Goal: Task Accomplishment & Management: Use online tool/utility

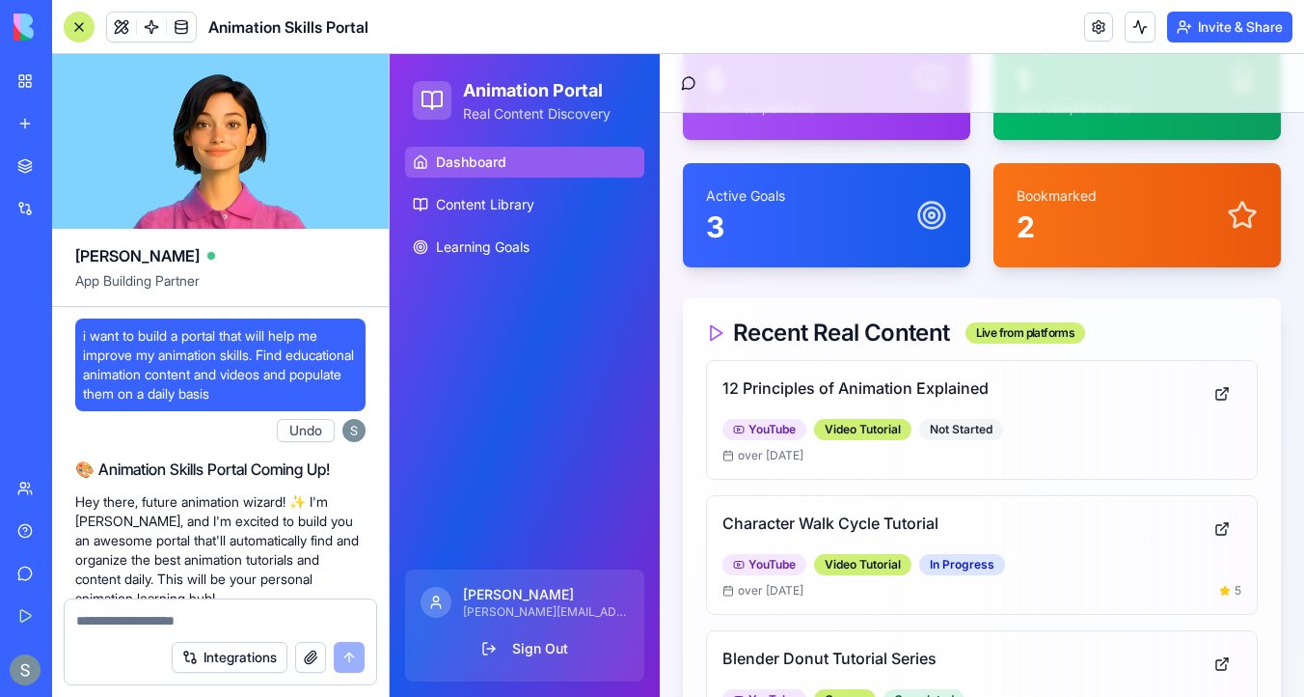
scroll to position [2826, 0]
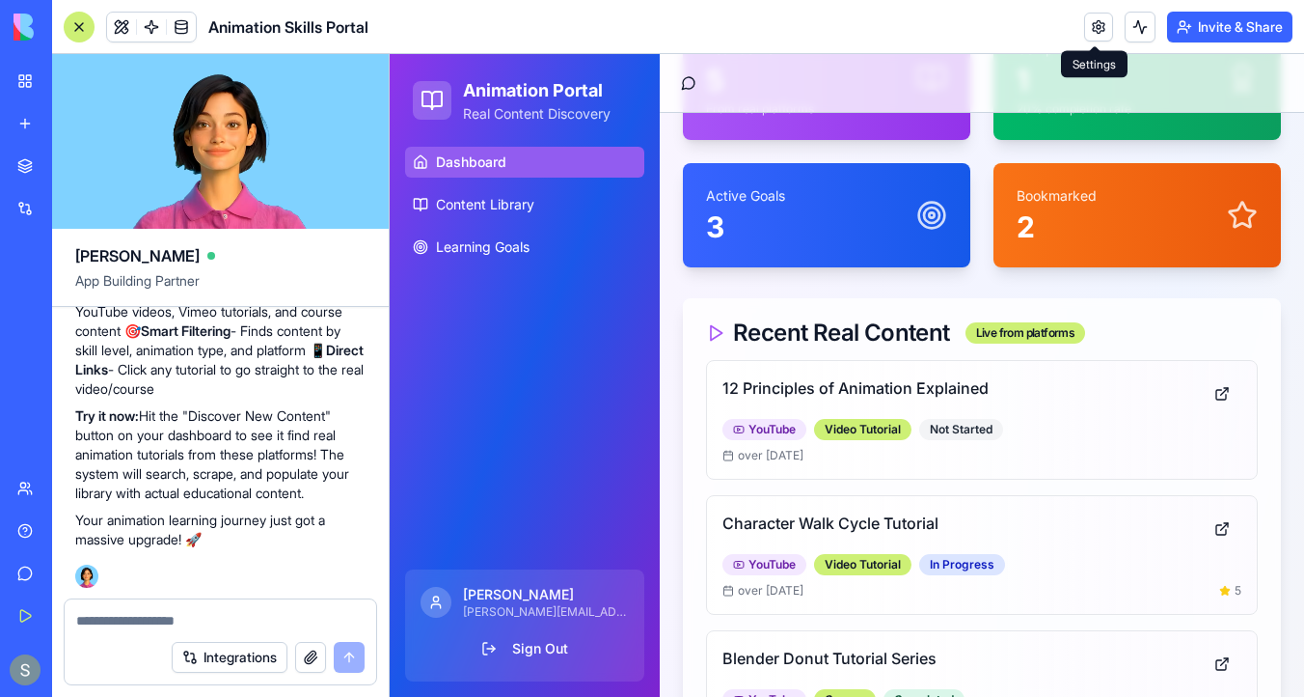
click at [1085, 30] on link at bounding box center [1098, 27] width 29 height 29
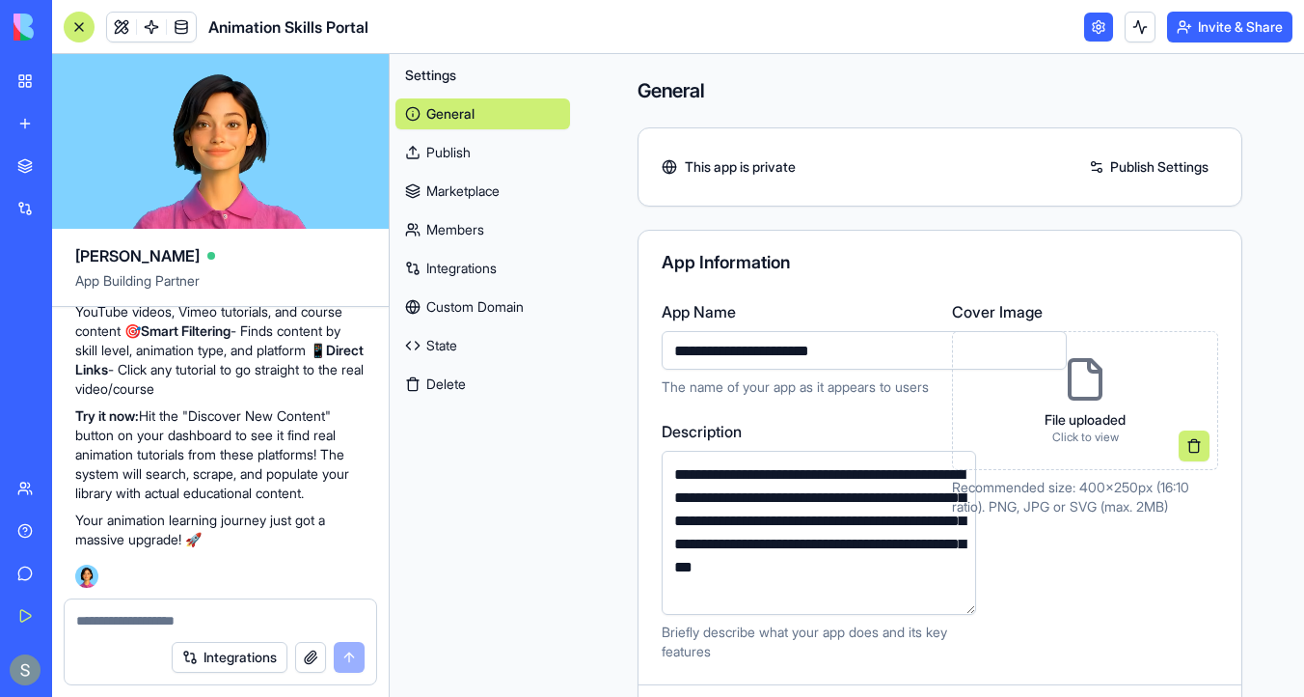
scroll to position [589, 0]
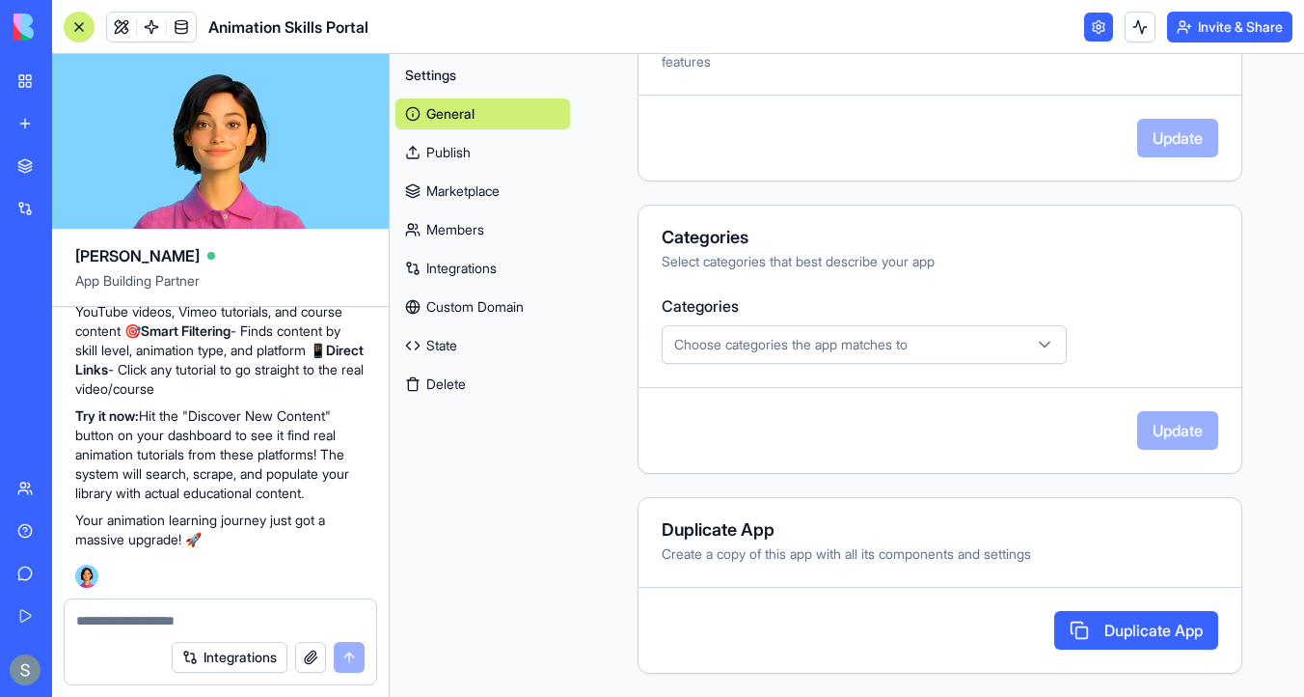
click at [473, 378] on button "Delete" at bounding box center [483, 384] width 175 height 31
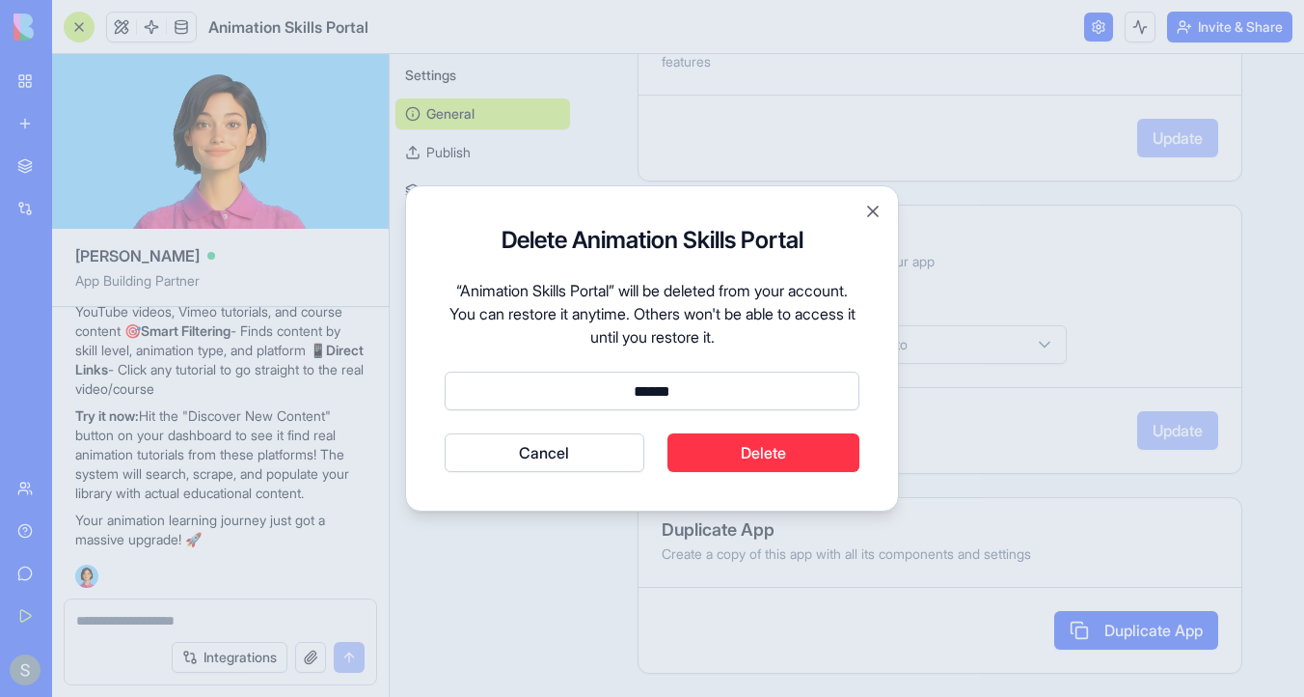
type input "******"
click at [445, 433] on button "Cancel" at bounding box center [545, 452] width 200 height 39
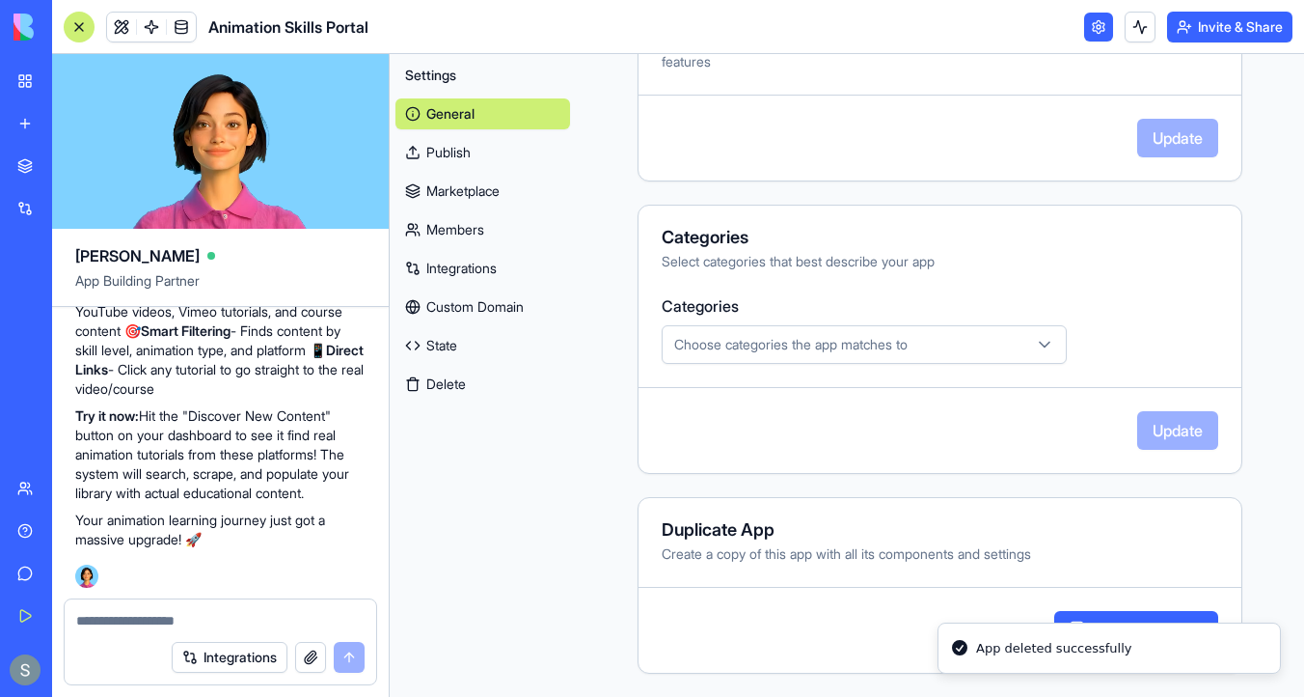
click at [35, 32] on img at bounding box center [74, 27] width 120 height 27
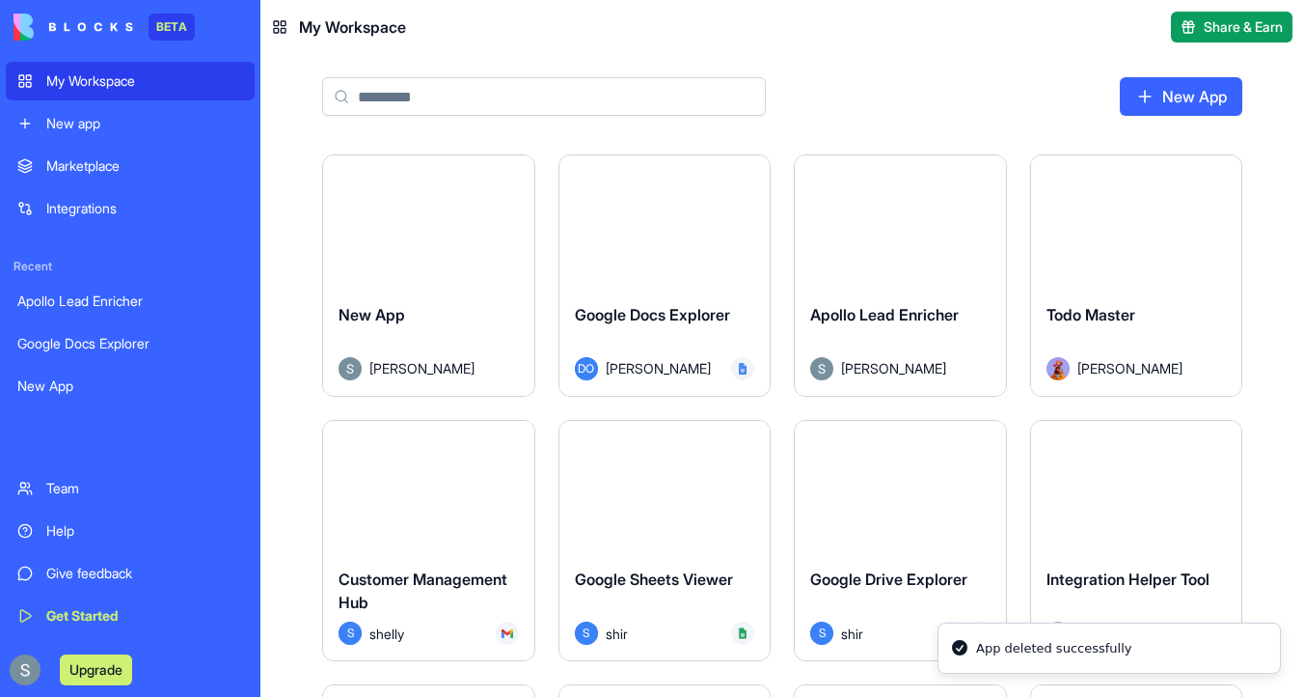
click at [84, 83] on div "My Workspace" at bounding box center [144, 80] width 197 height 19
click at [868, 208] on button "Launch" at bounding box center [900, 221] width 145 height 39
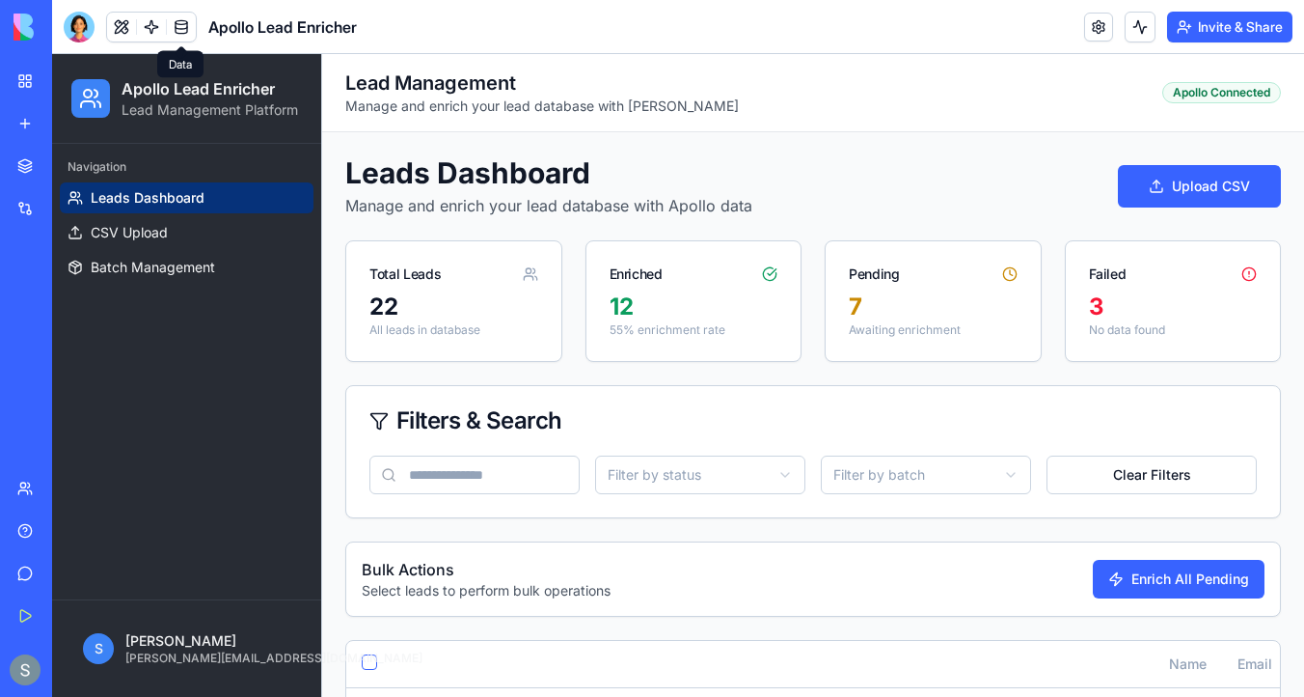
click at [178, 30] on link at bounding box center [181, 27] width 29 height 29
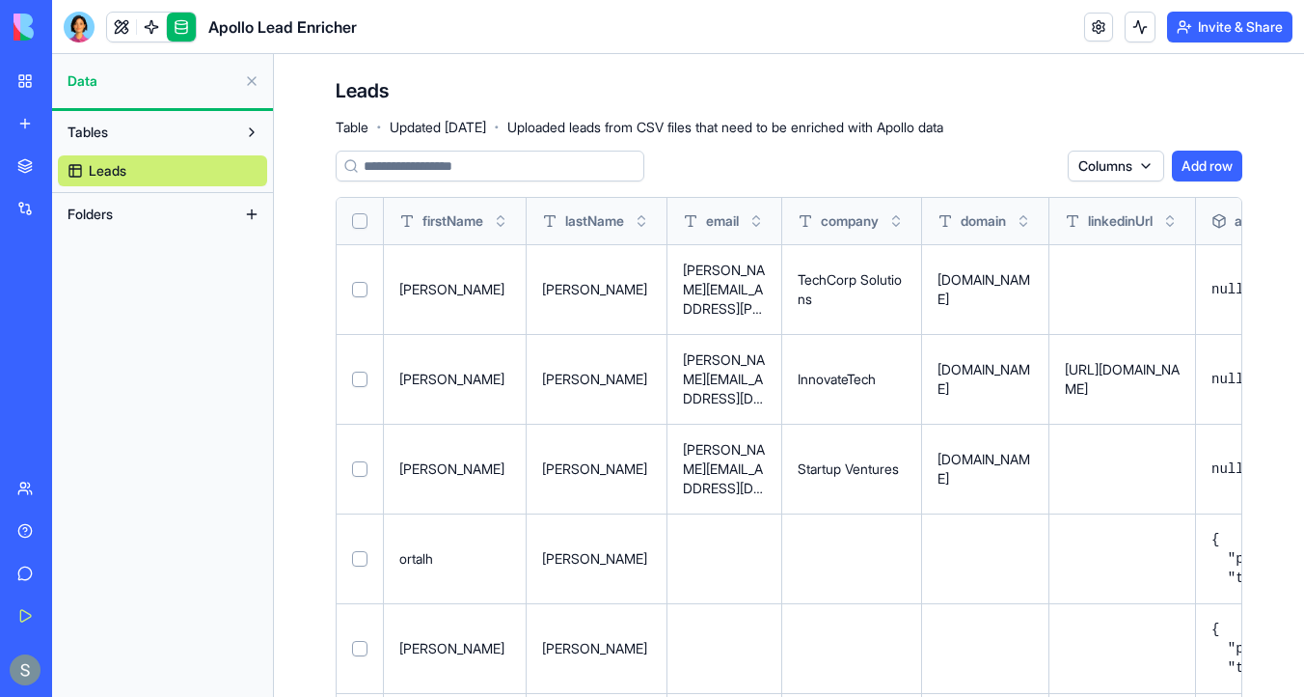
click at [362, 216] on button "Select all" at bounding box center [359, 220] width 15 height 15
click at [1013, 170] on button "Delete 22 rows" at bounding box center [1004, 166] width 111 height 31
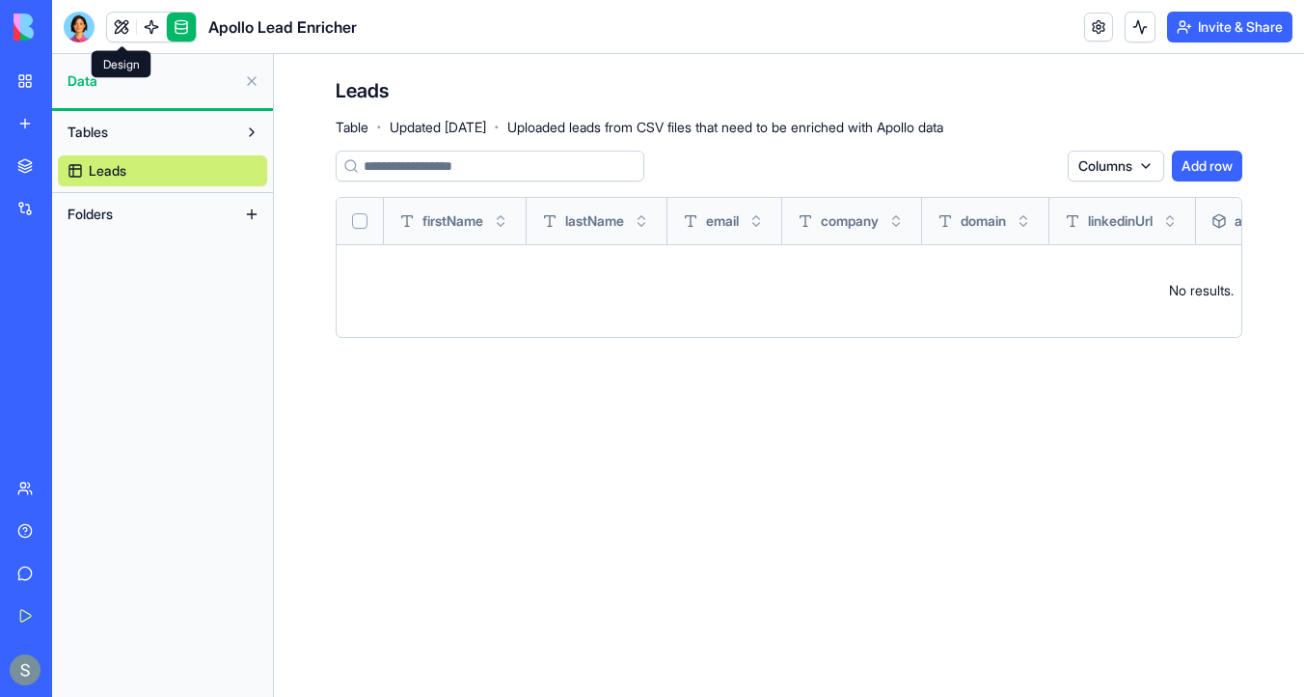
click at [123, 28] on link at bounding box center [121, 27] width 29 height 29
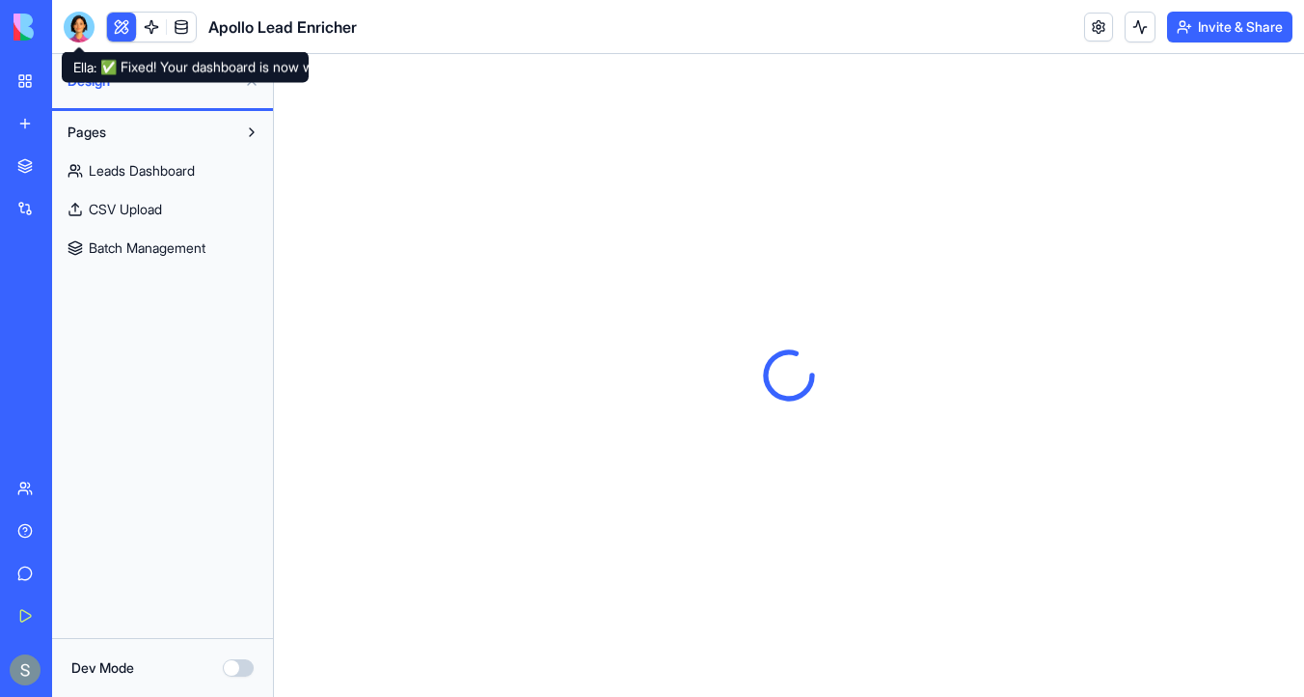
click at [87, 27] on div at bounding box center [79, 27] width 31 height 31
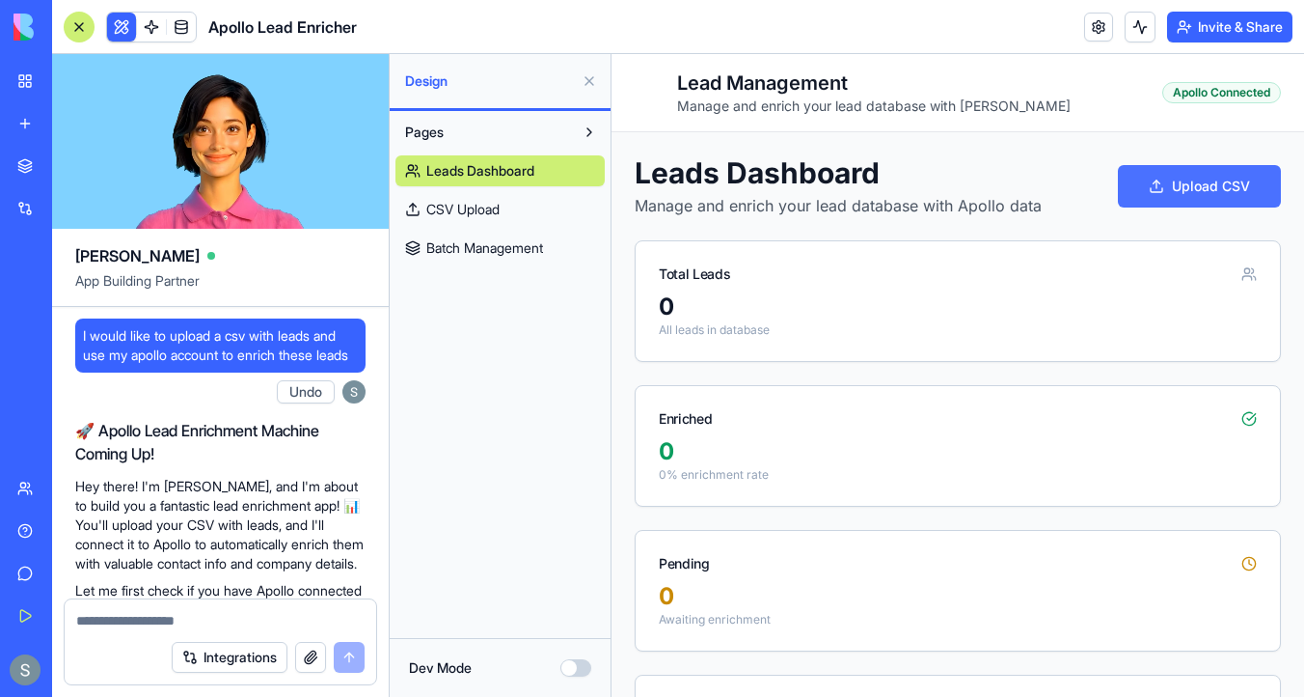
click at [1187, 200] on button "Upload CSV" at bounding box center [1199, 186] width 163 height 42
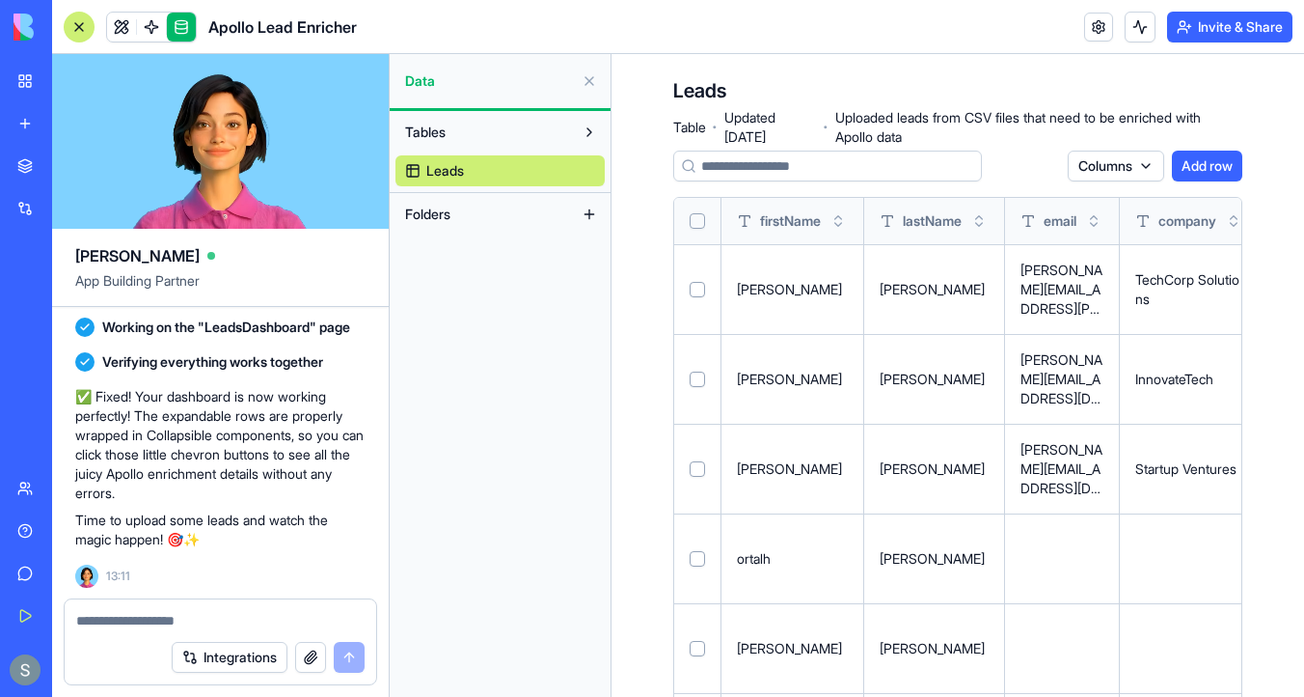
click at [696, 222] on button "Select all" at bounding box center [697, 220] width 15 height 15
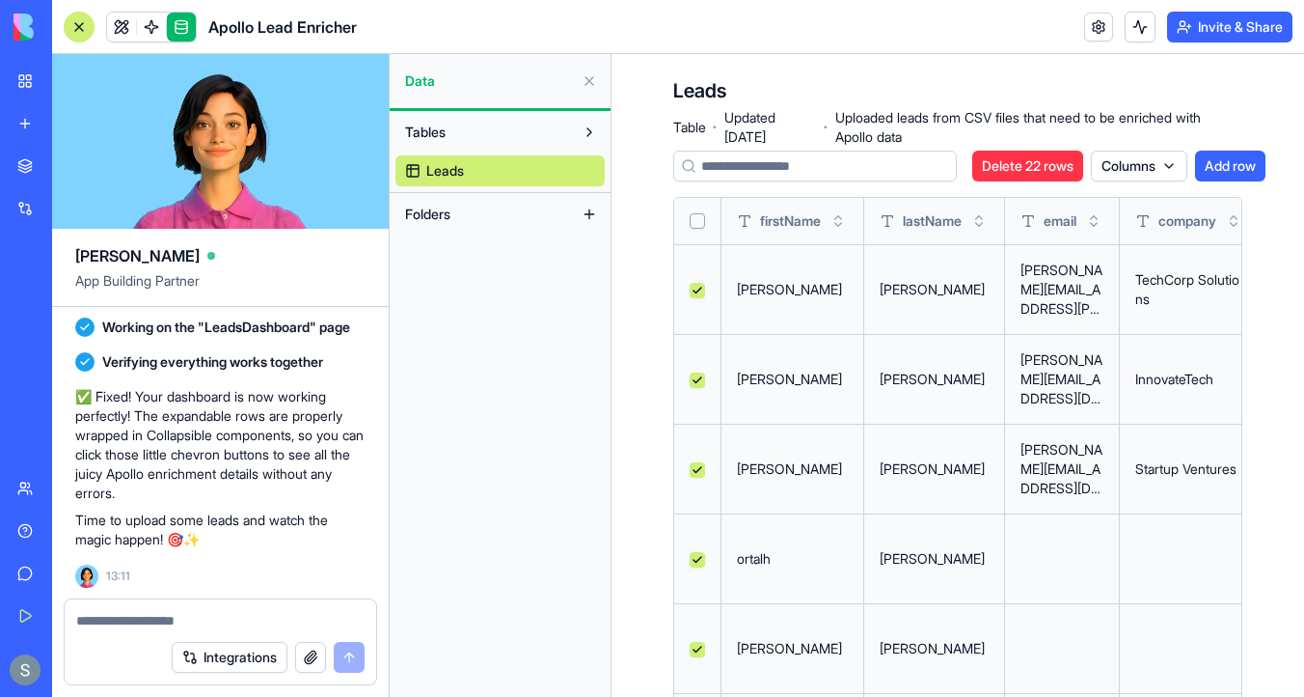
click at [1028, 162] on button "Delete 22 rows" at bounding box center [1028, 166] width 111 height 31
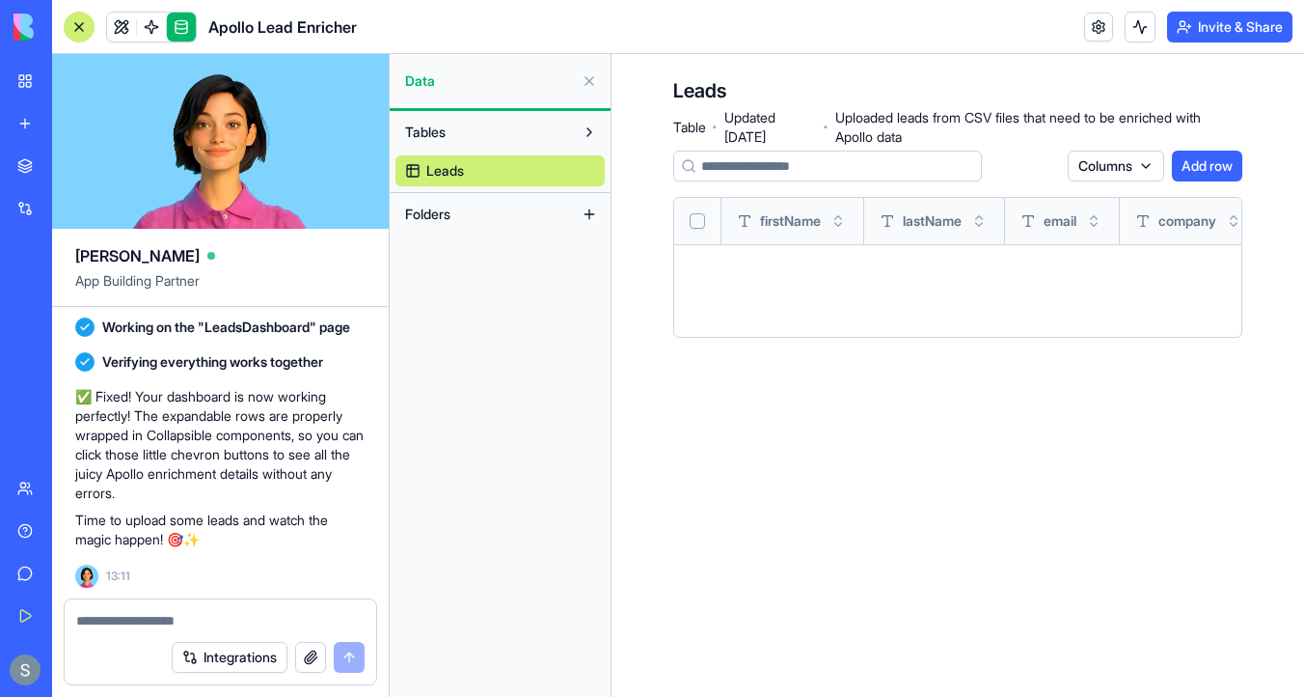
click at [107, 27] on link at bounding box center [121, 27] width 29 height 29
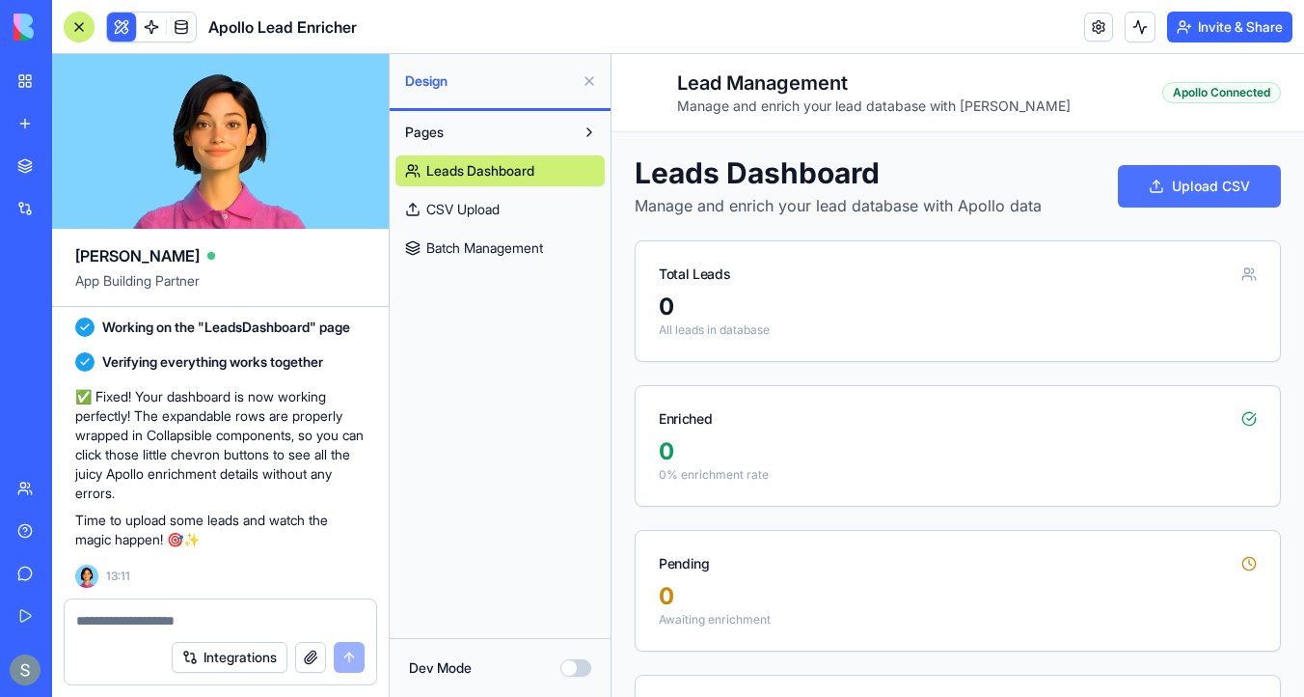
click at [1219, 186] on button "Upload CSV" at bounding box center [1199, 186] width 163 height 42
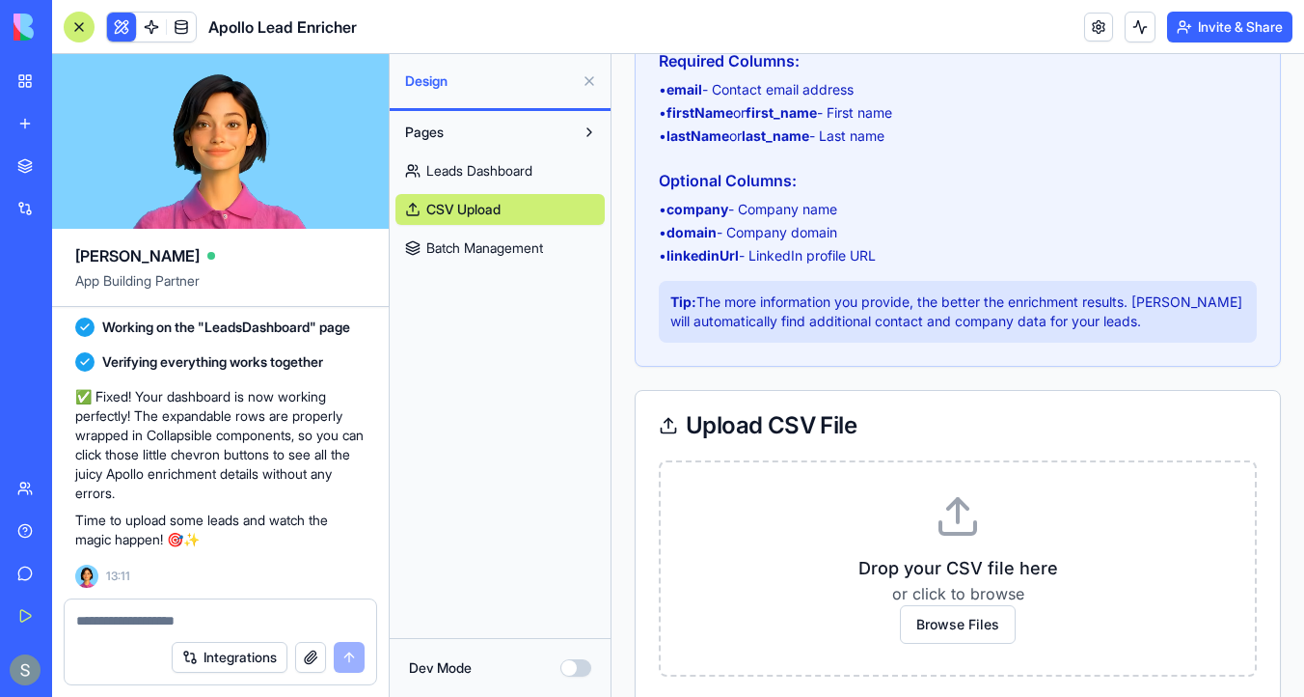
scroll to position [288, 0]
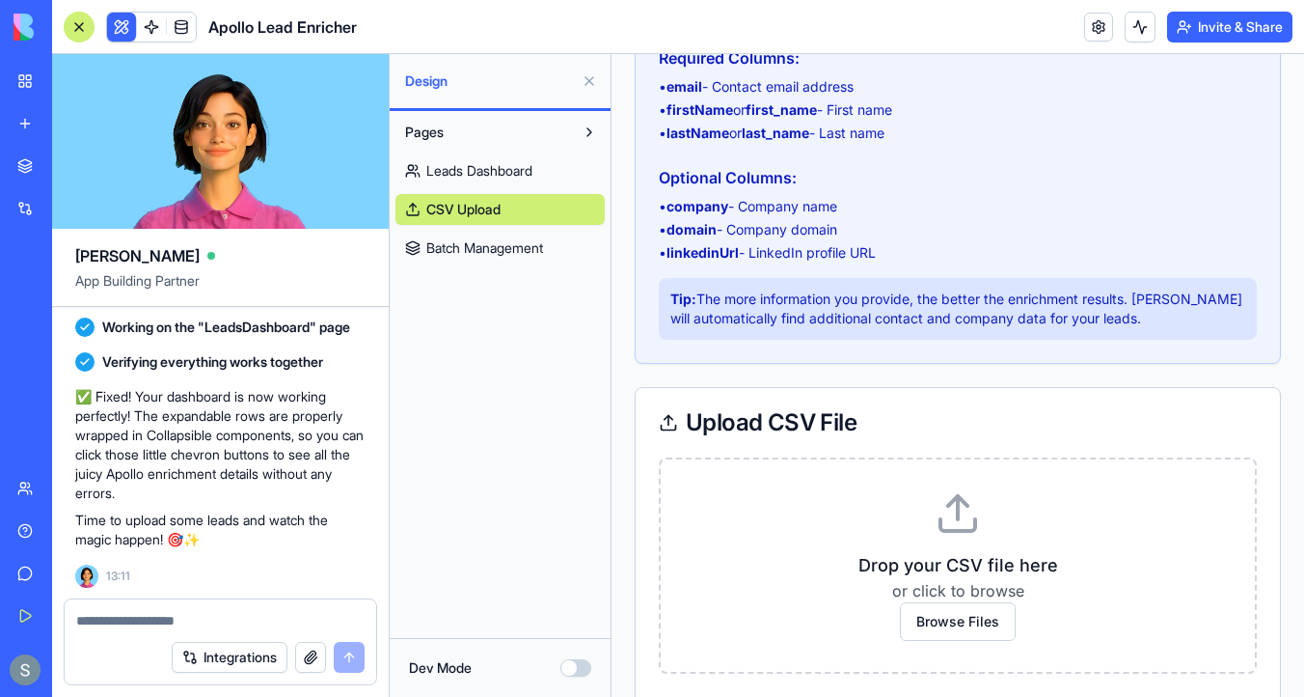
click at [705, 244] on strong "linkedinUrl" at bounding box center [703, 252] width 72 height 16
copy strong "linkedinUrl"
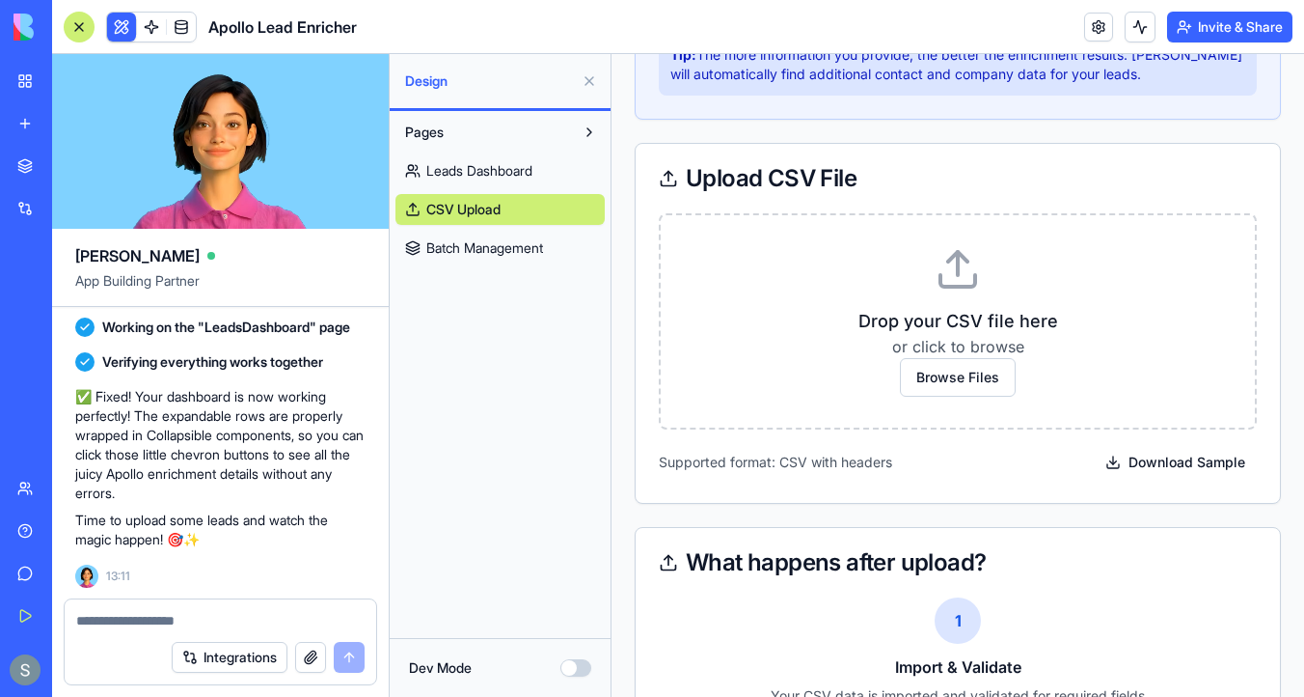
scroll to position [562, 0]
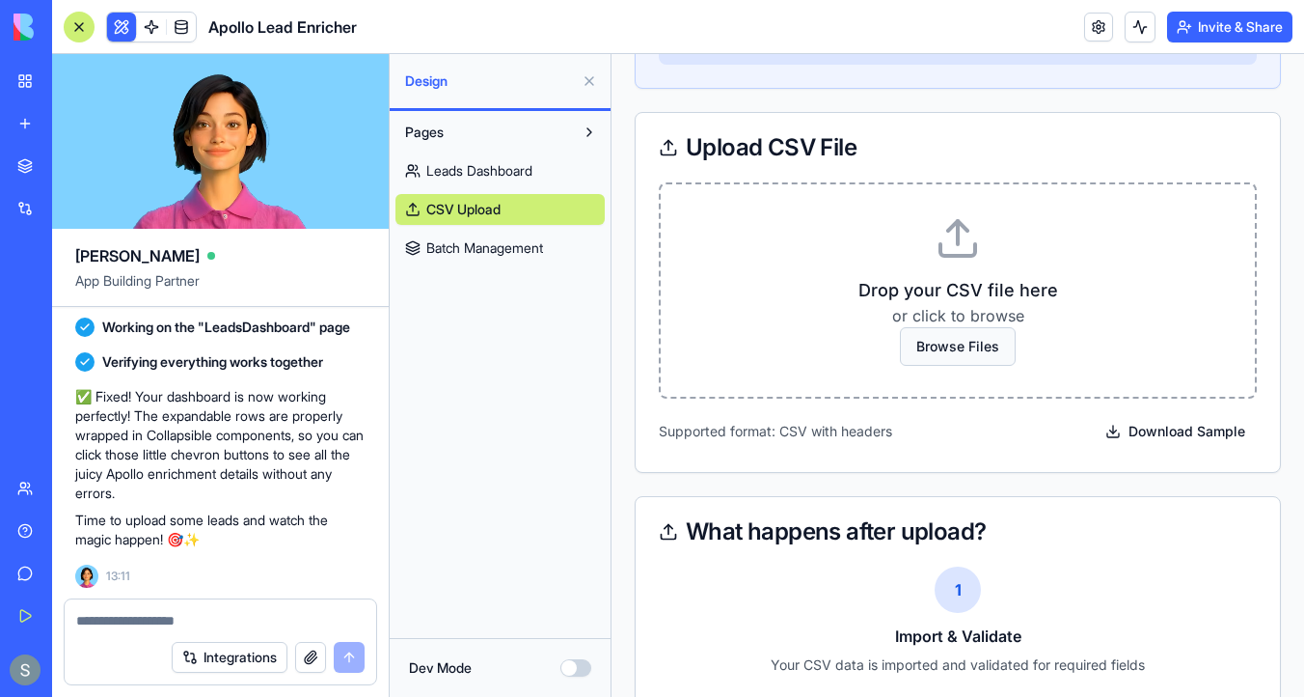
click at [942, 327] on span "Browse Files" at bounding box center [958, 346] width 116 height 39
click at [612, 54] on input "Browse Files" at bounding box center [612, 54] width 0 height 0
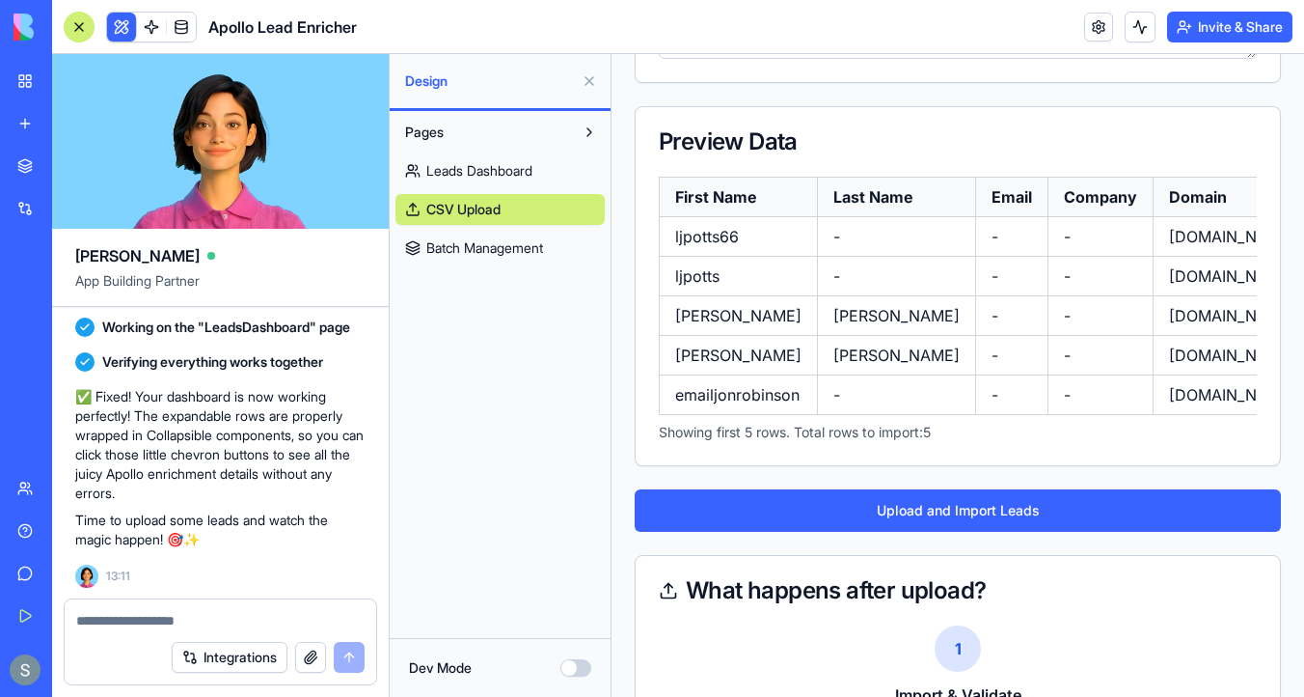
scroll to position [1199, 0]
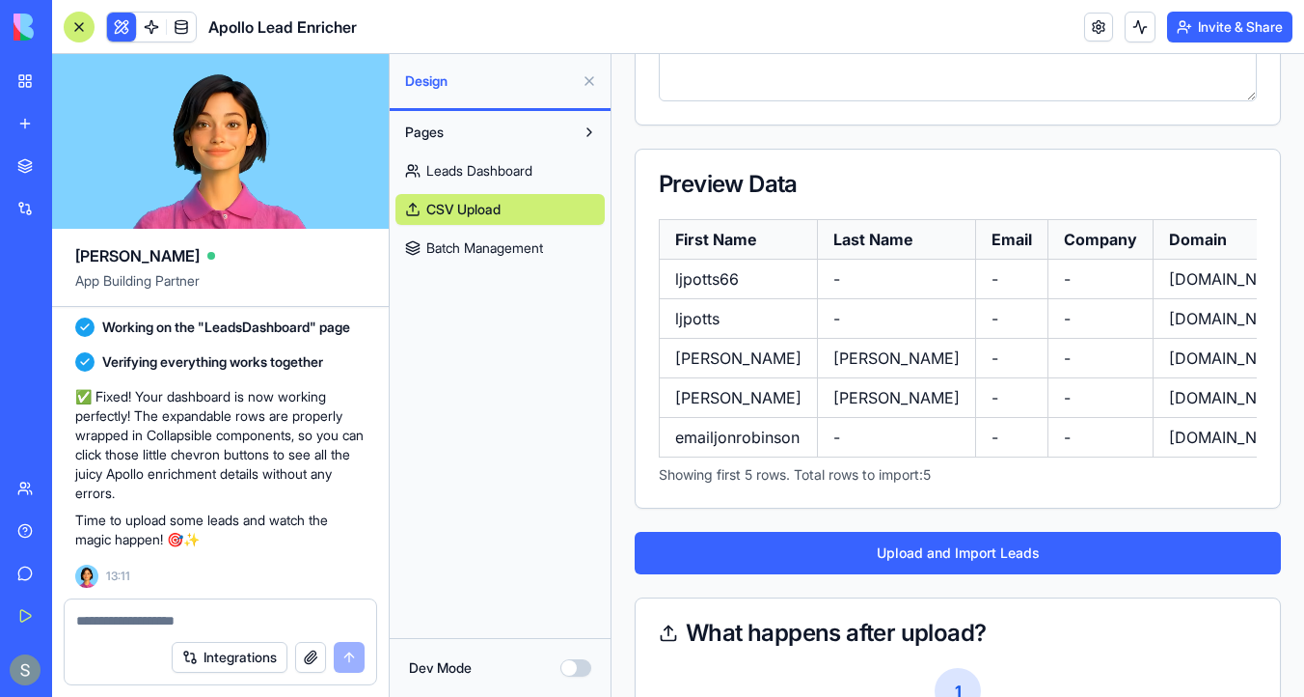
click at [725, 278] on td "ljpotts66" at bounding box center [739, 280] width 158 height 40
drag, startPoint x: 743, startPoint y: 277, endPoint x: 671, endPoint y: 273, distance: 72.5
click at [671, 273] on td "ljpotts66" at bounding box center [739, 280] width 158 height 40
copy td "ljpotts66"
click at [1137, 37] on button at bounding box center [1140, 27] width 31 height 31
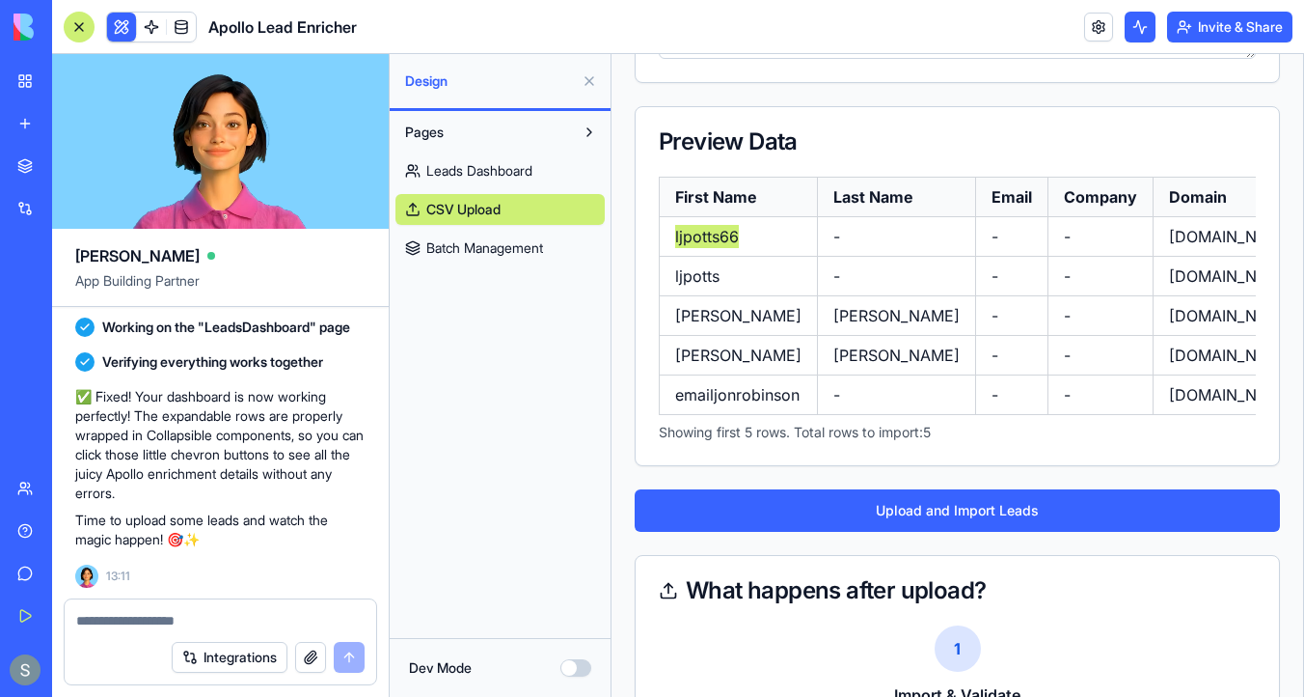
scroll to position [1384, 0]
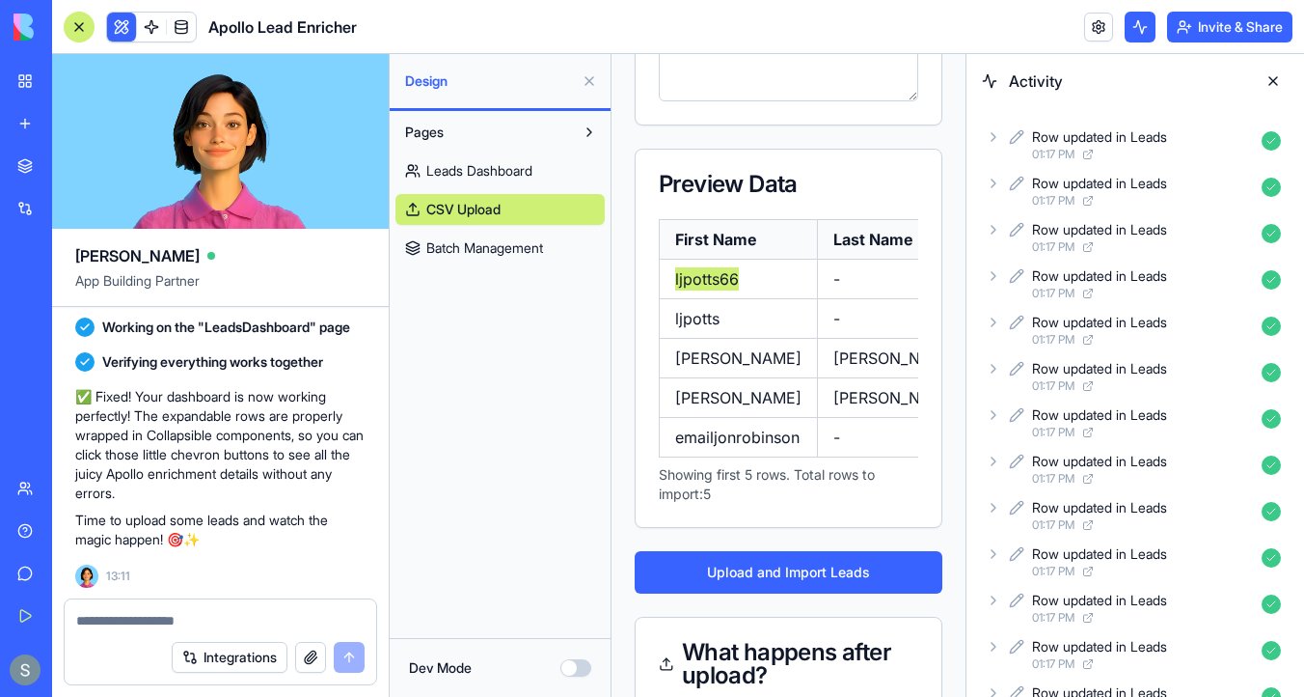
click at [997, 140] on icon at bounding box center [993, 136] width 15 height 15
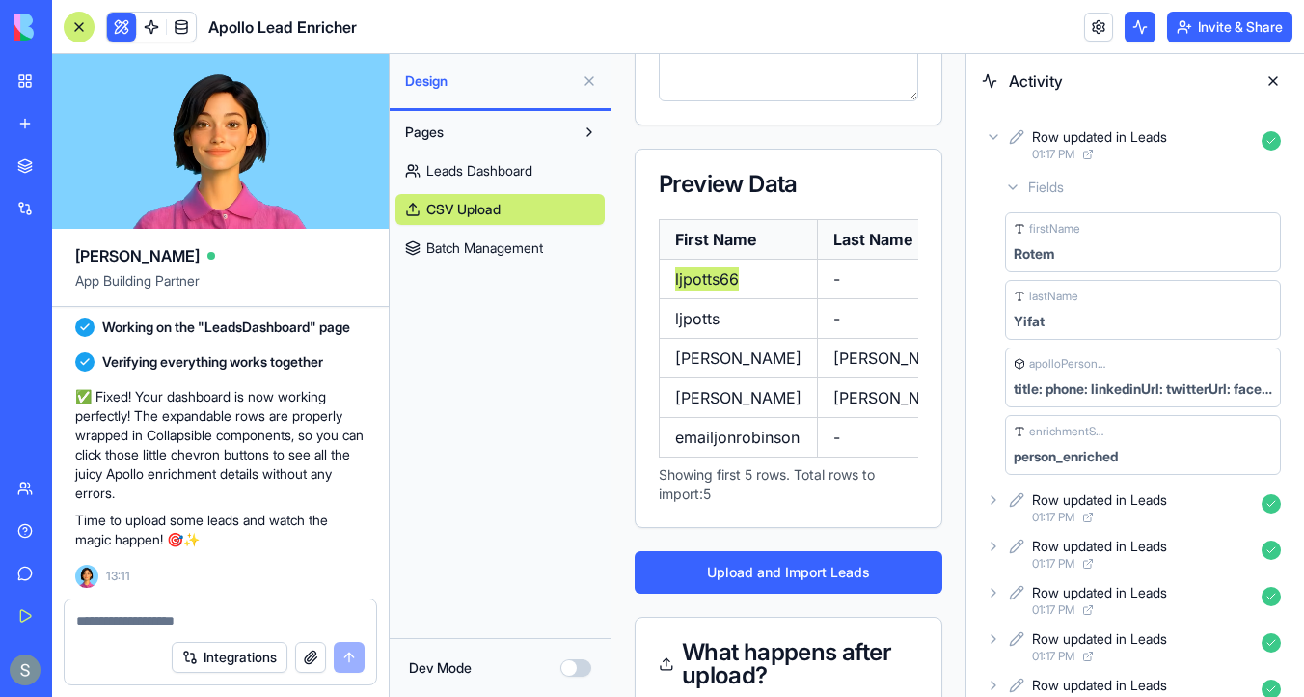
click at [990, 131] on icon at bounding box center [993, 136] width 15 height 15
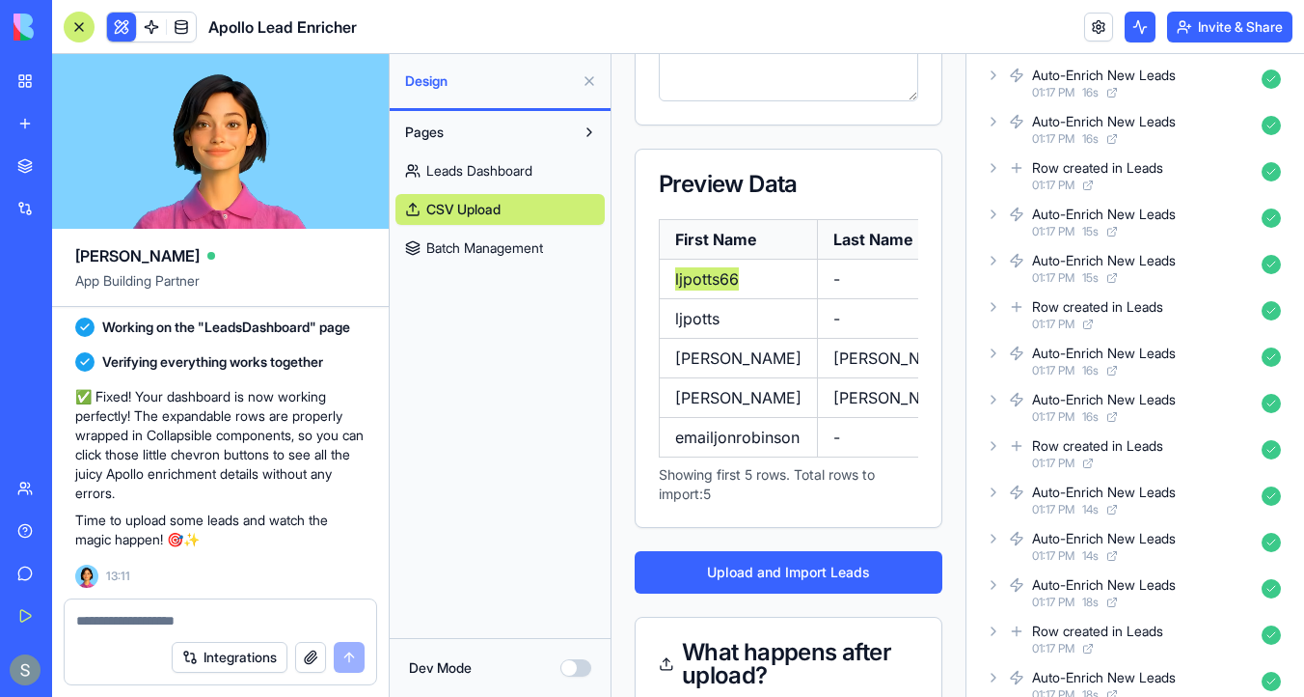
scroll to position [3143, 0]
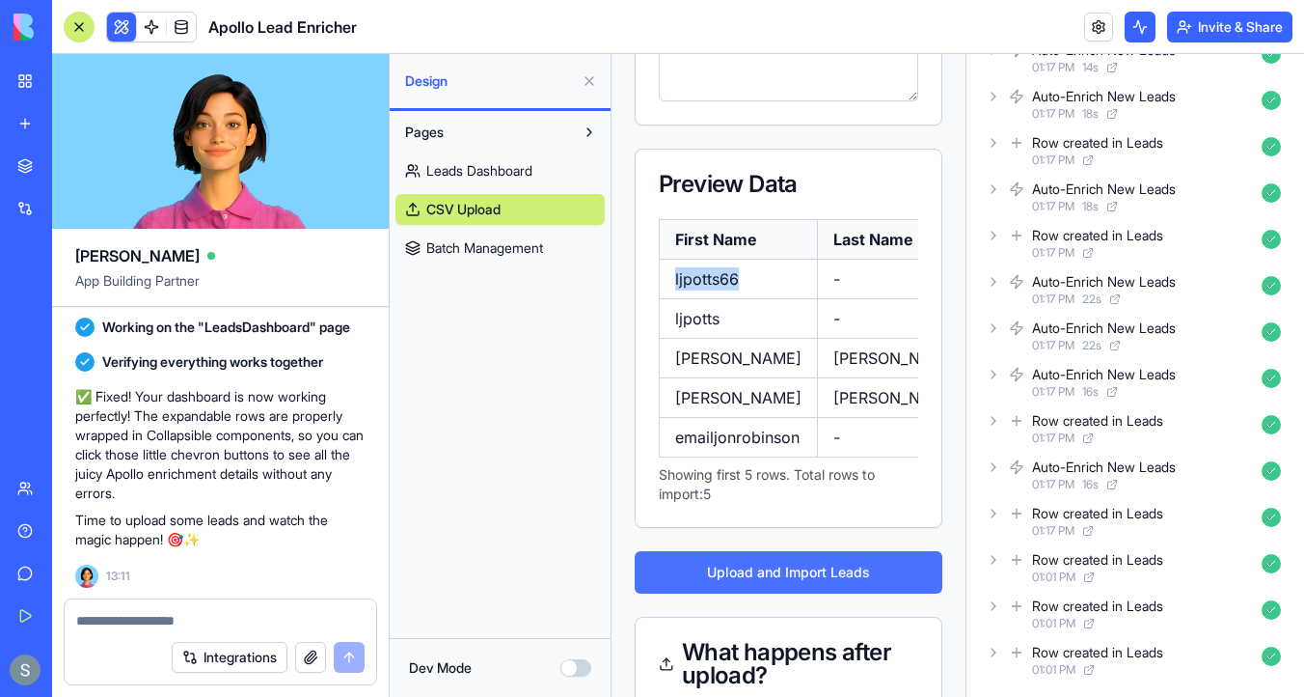
click at [799, 593] on button "Upload and Import Leads" at bounding box center [789, 572] width 308 height 42
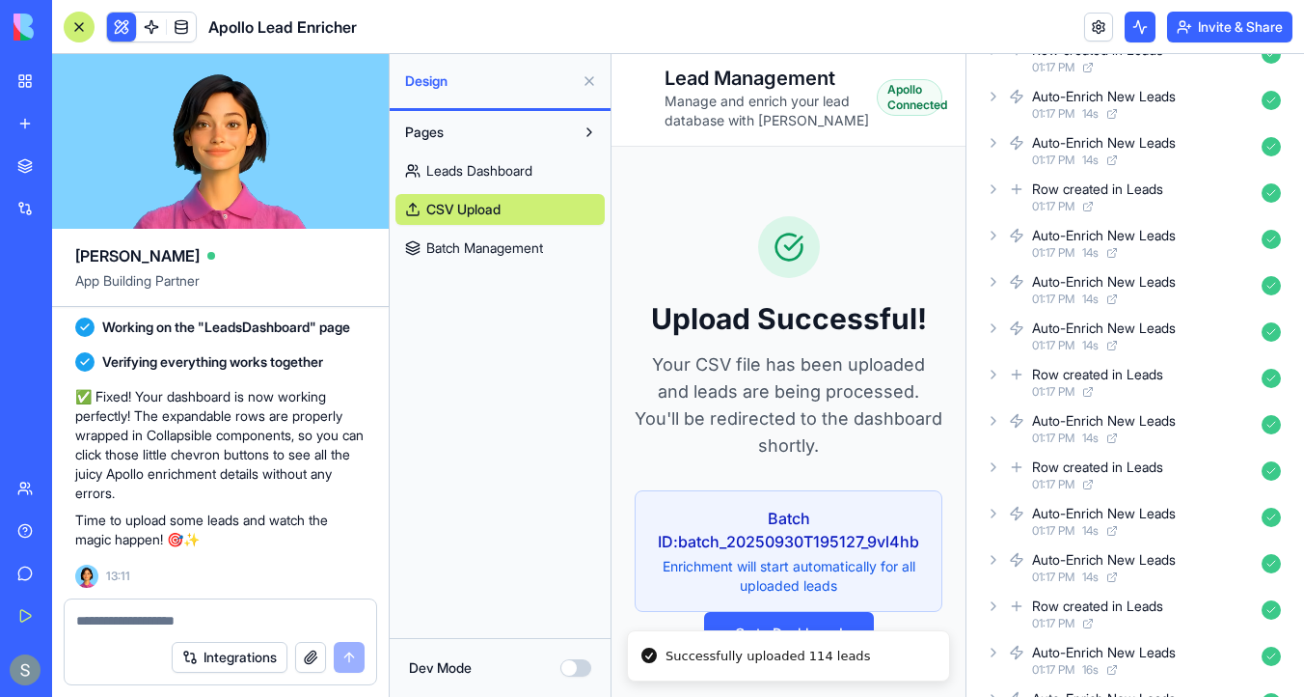
scroll to position [12452, 0]
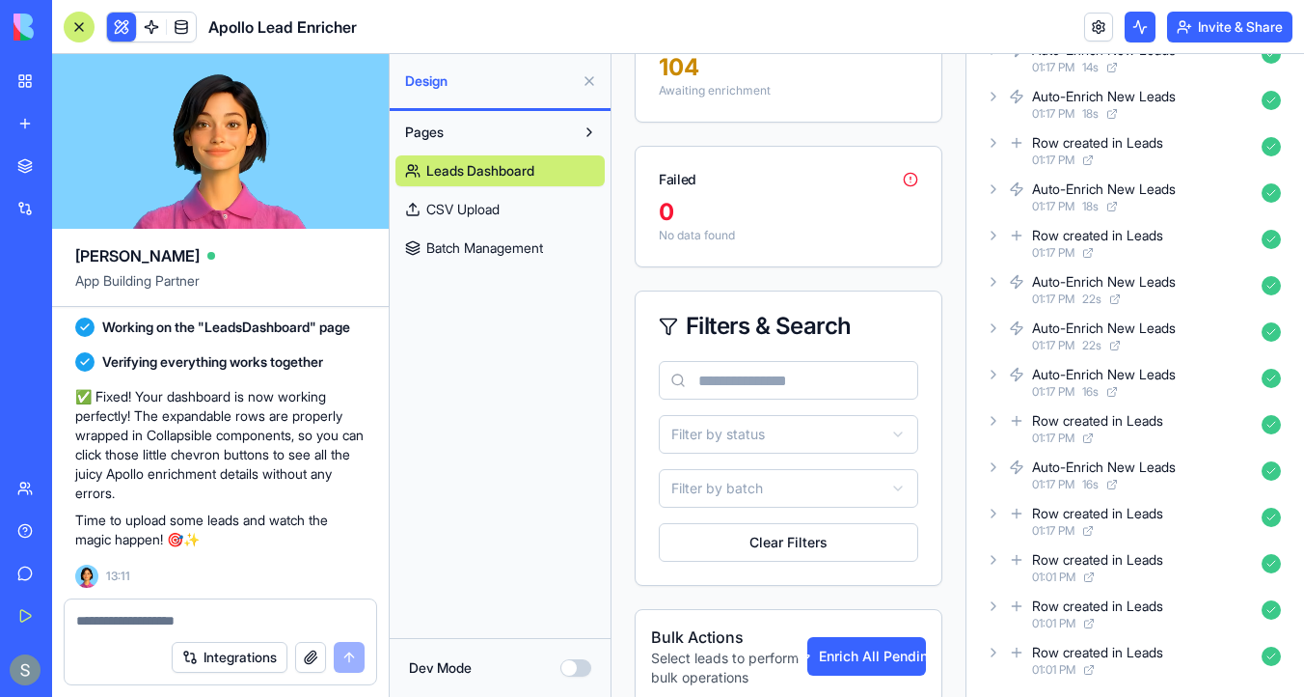
scroll to position [590, 0]
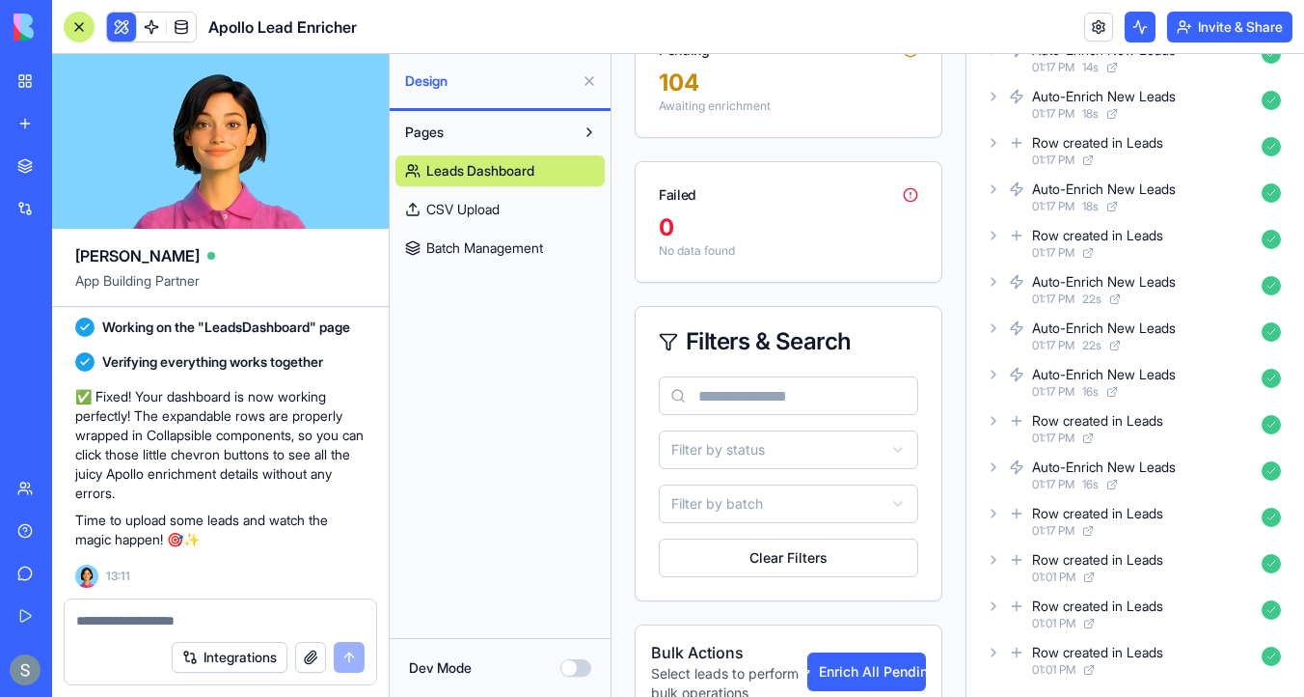
click at [500, 210] on span "CSV Upload" at bounding box center [462, 209] width 73 height 19
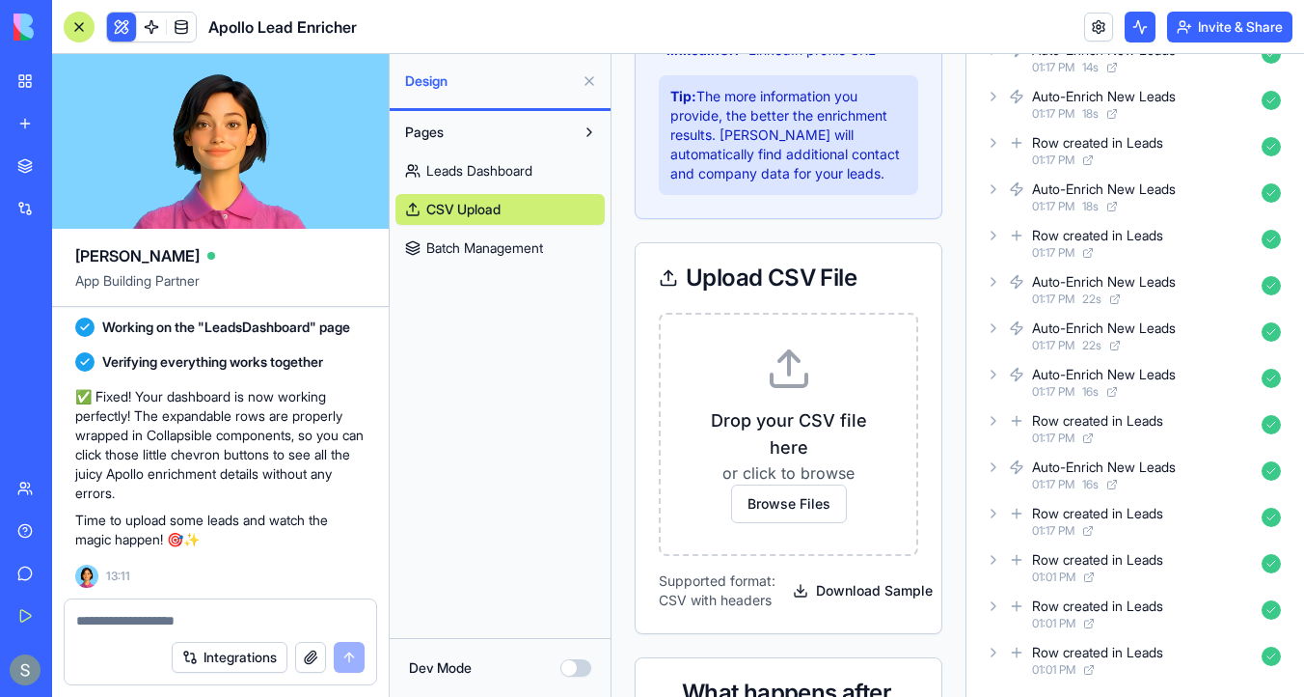
click at [518, 247] on span "Batch Management" at bounding box center [484, 247] width 117 height 19
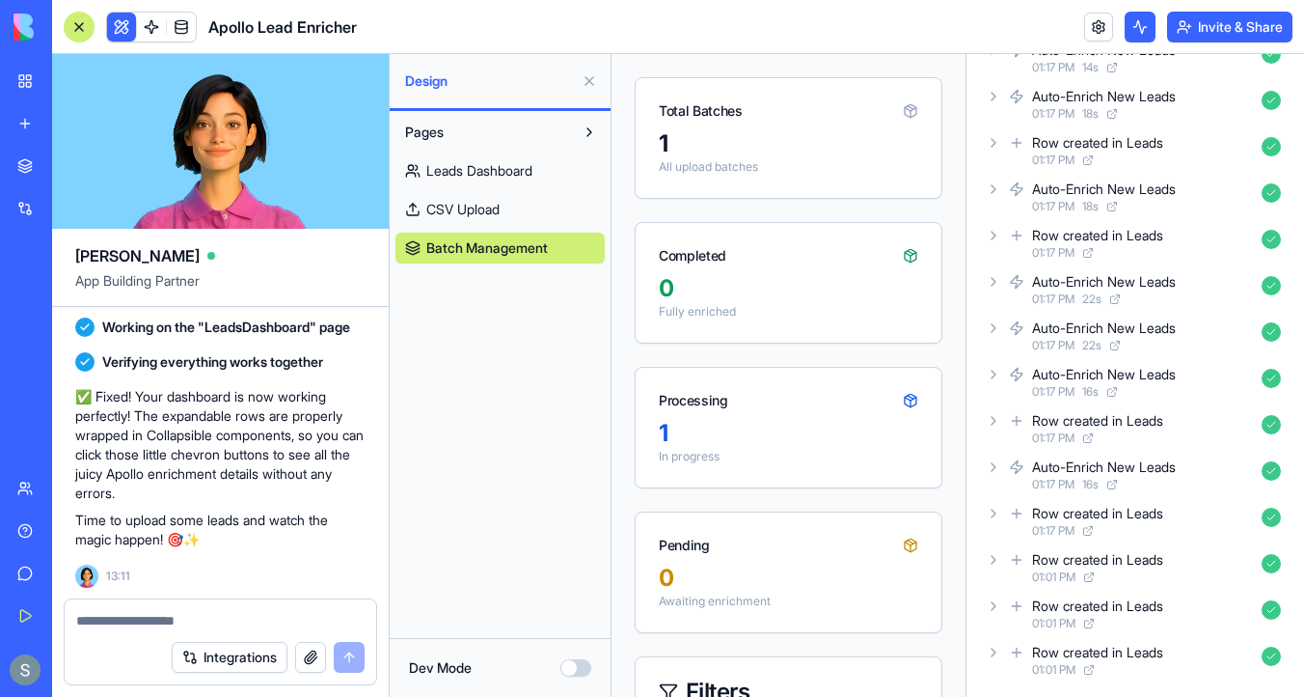
scroll to position [60, 0]
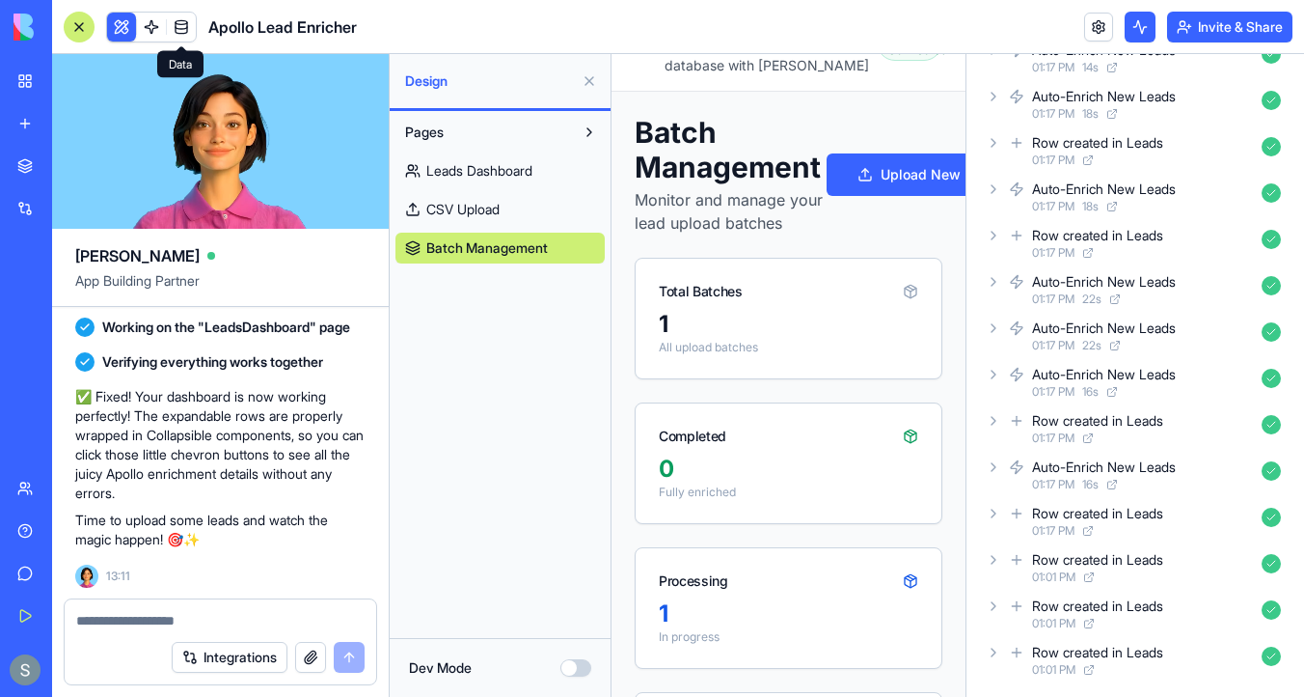
click at [184, 20] on link at bounding box center [181, 27] width 29 height 29
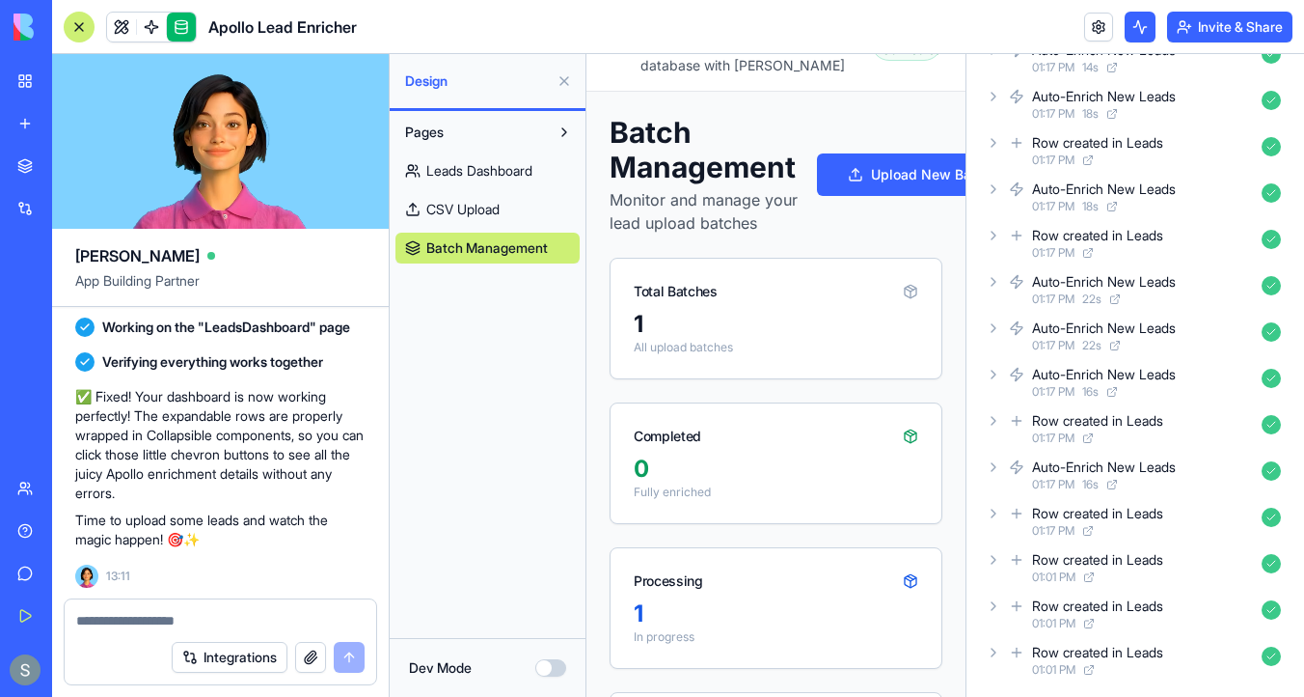
scroll to position [50, 0]
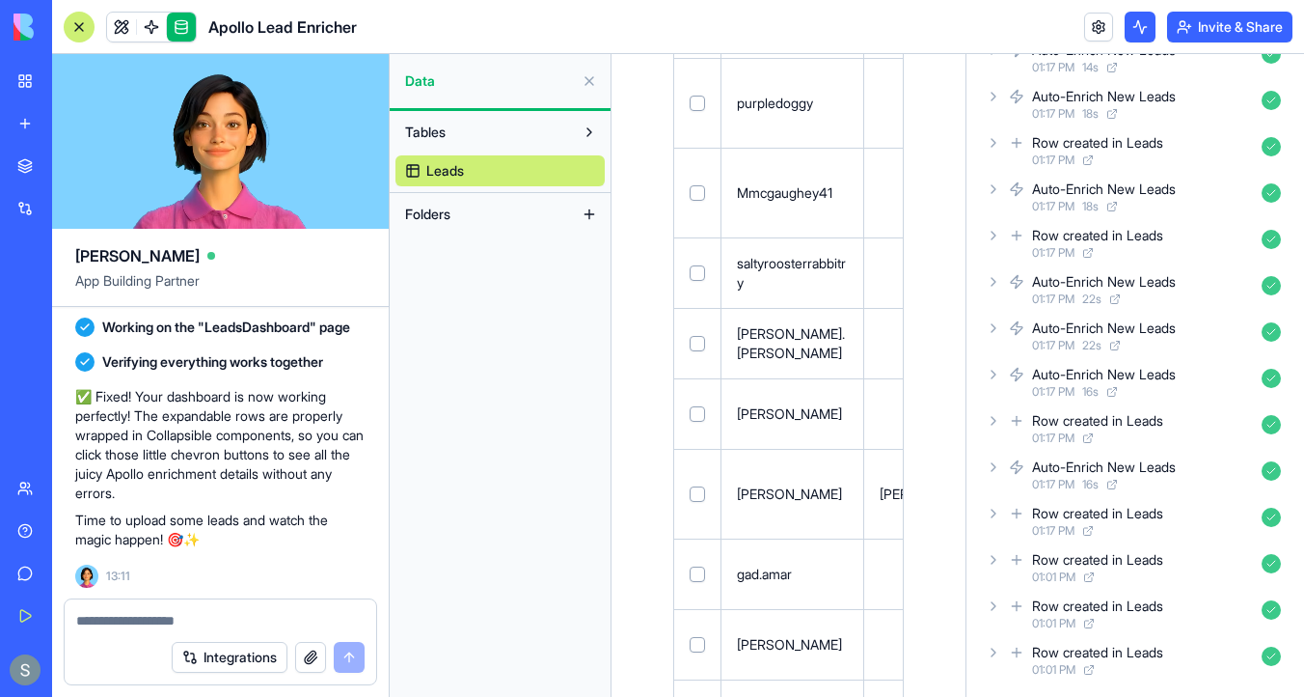
scroll to position [750, 0]
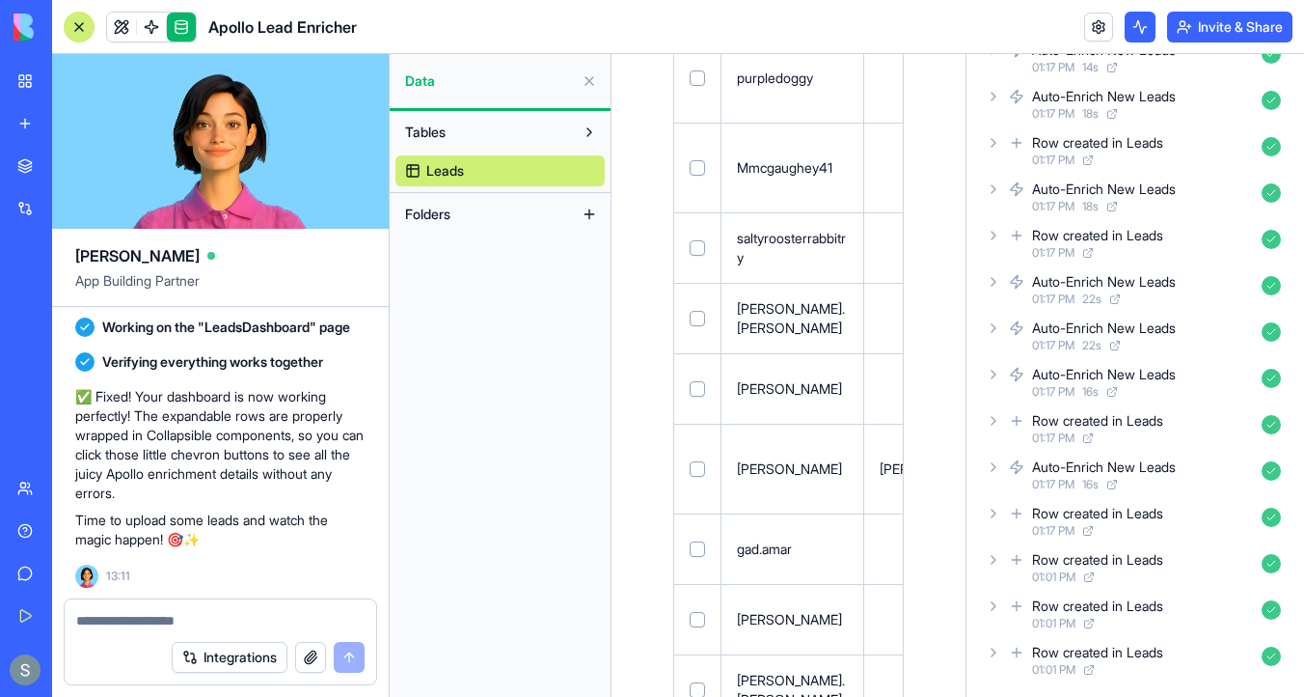
click at [1145, 28] on button at bounding box center [1140, 27] width 31 height 31
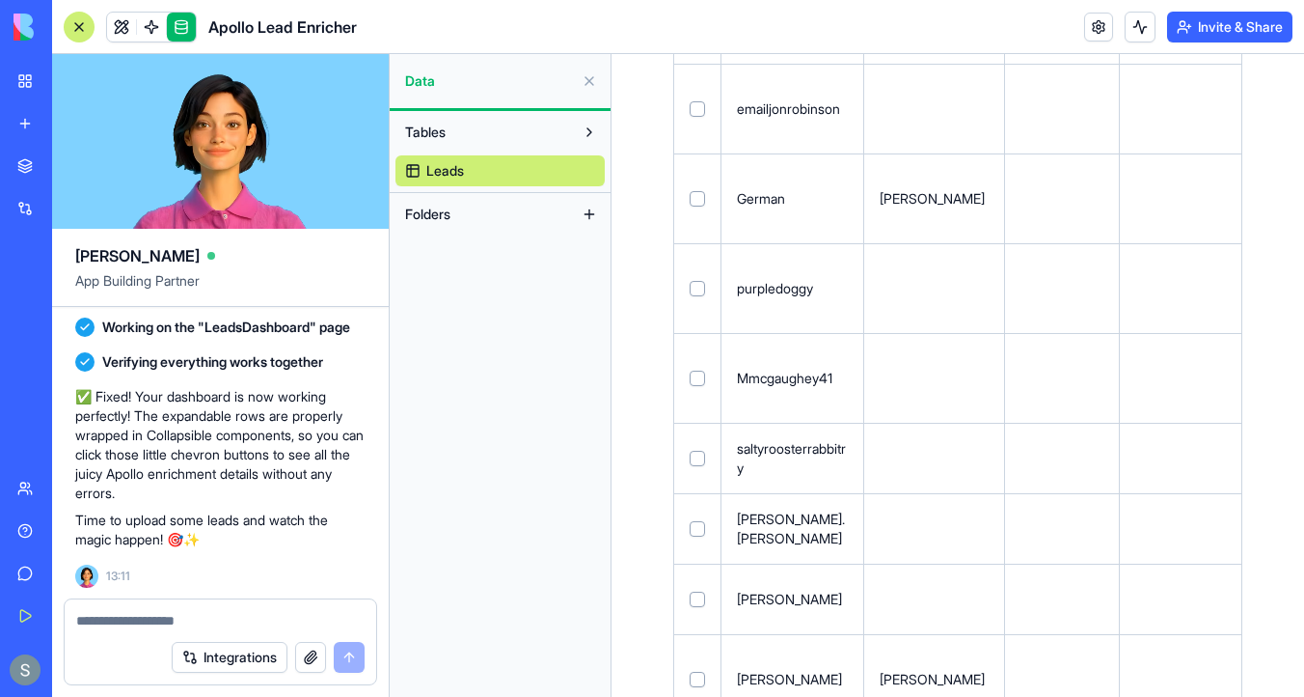
scroll to position [540, 0]
